Goal: Use online tool/utility: Utilize a website feature to perform a specific function

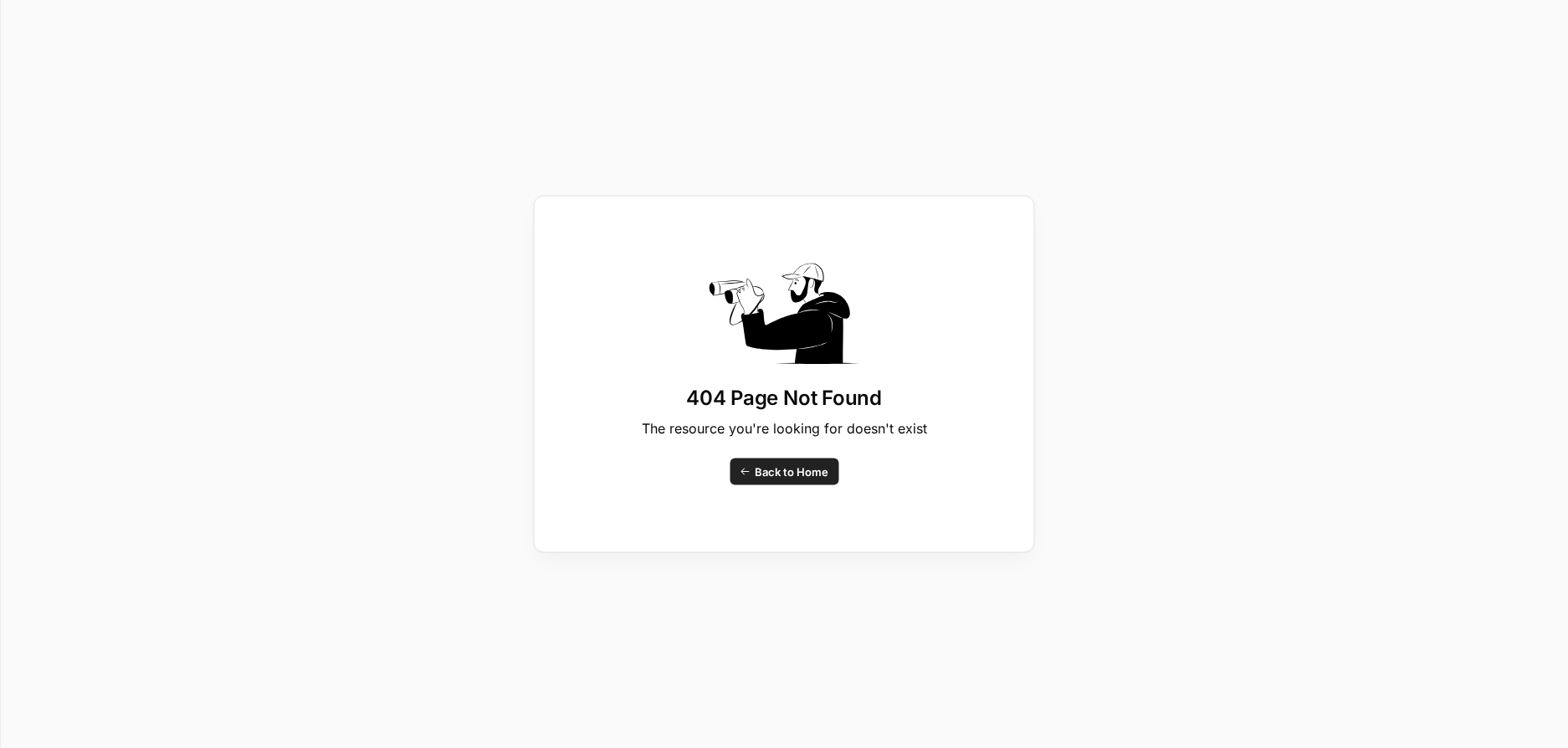
click at [806, 476] on span "Back to Home" at bounding box center [791, 471] width 74 height 16
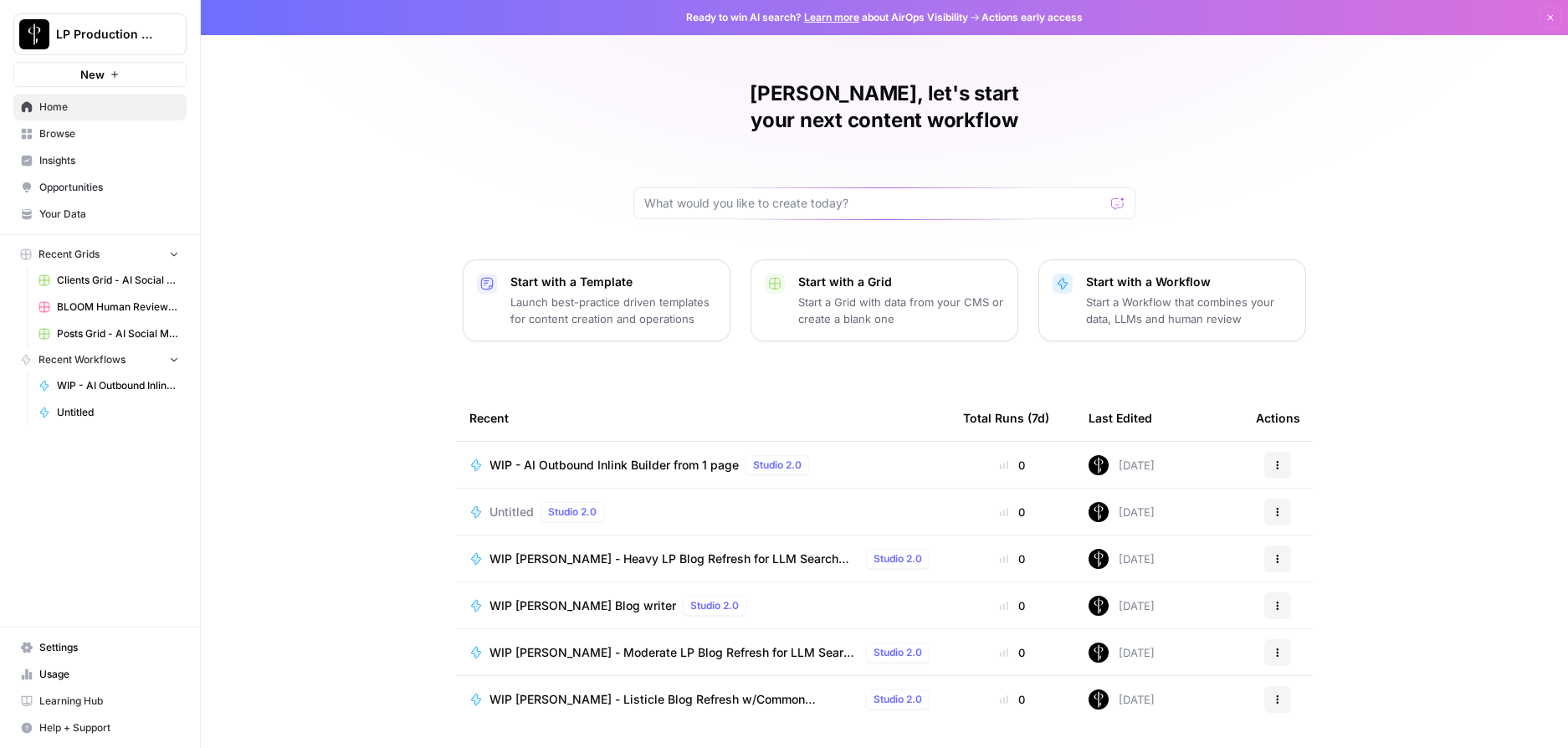
click at [652, 456] on span "WIP - AI Outbound Inlink Builder from 1 page" at bounding box center [613, 464] width 249 height 16
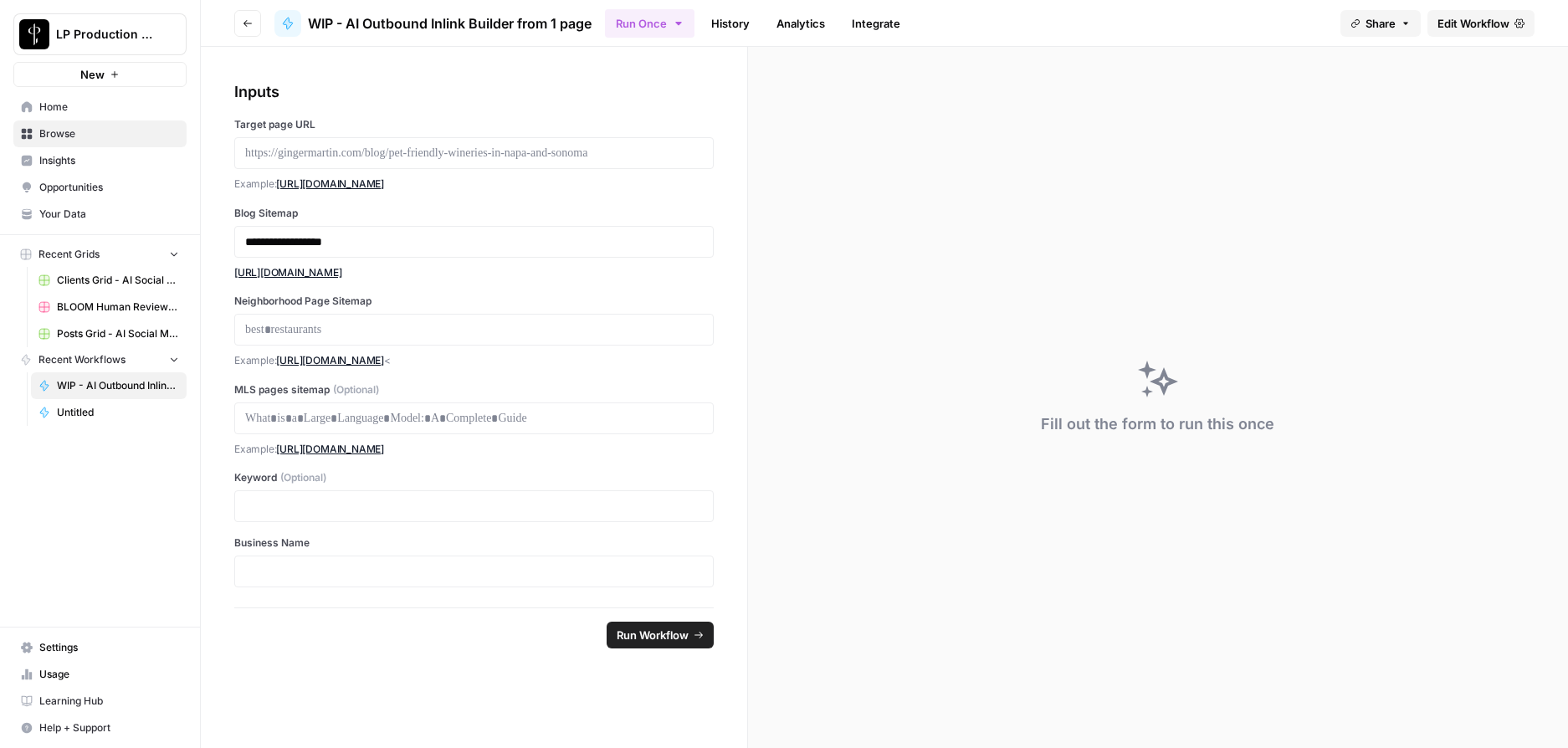
click at [342, 272] on link "[URL][DOMAIN_NAME]" at bounding box center [288, 272] width 108 height 12
